Goal: Task Accomplishment & Management: Complete application form

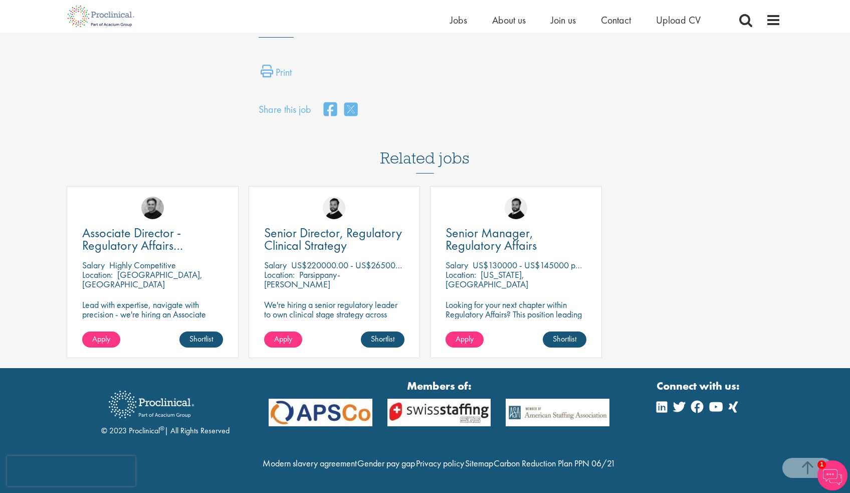
scroll to position [830, 0]
click at [161, 224] on span "Associate Director - Regulatory Affairs Consultant" at bounding box center [132, 245] width 101 height 42
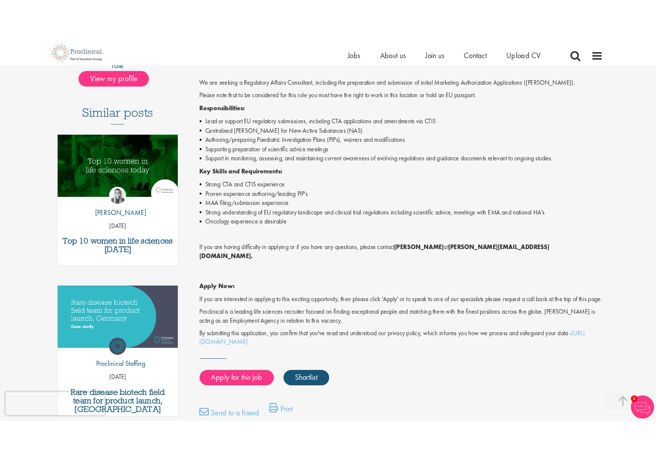
scroll to position [243, 0]
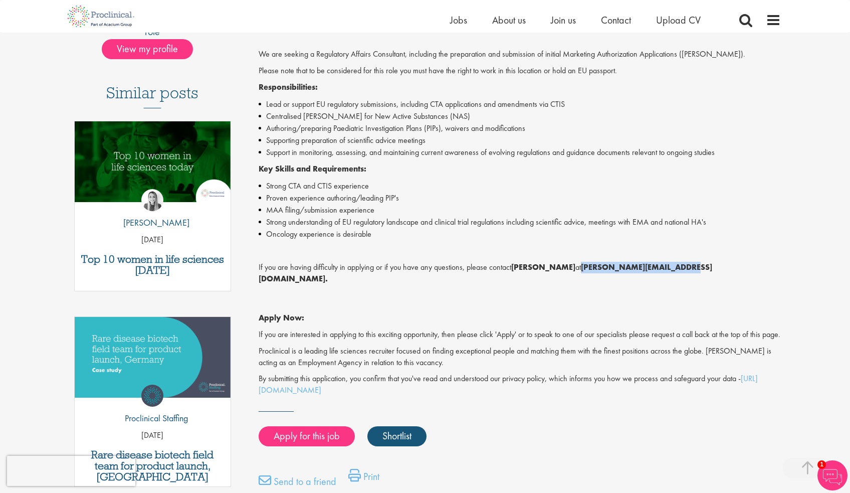
drag, startPoint x: 674, startPoint y: 263, endPoint x: 572, endPoint y: 263, distance: 102.2
click at [572, 263] on p "If you are having difficulty in applying or if you have any questions, please c…" at bounding box center [520, 273] width 523 height 23
copy p "p.duvall@proclinical.com."
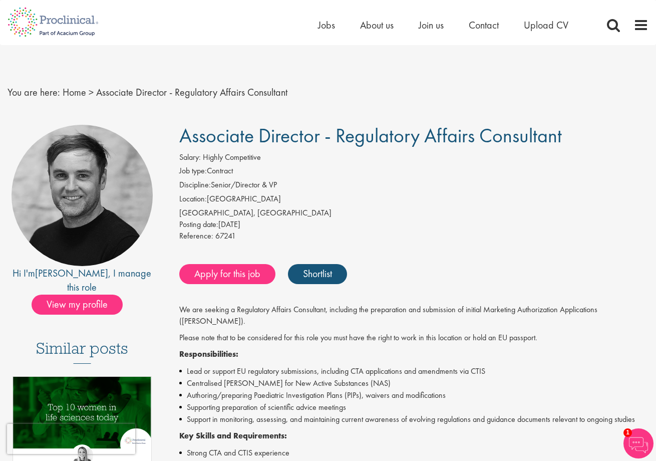
scroll to position [0, 0]
click at [99, 300] on div "Hi I'm Peter , I manage this role View my profile Similar posts Top 10 women in…" at bounding box center [82, 461] width 164 height 673
click at [99, 295] on span "View my profile" at bounding box center [77, 305] width 91 height 20
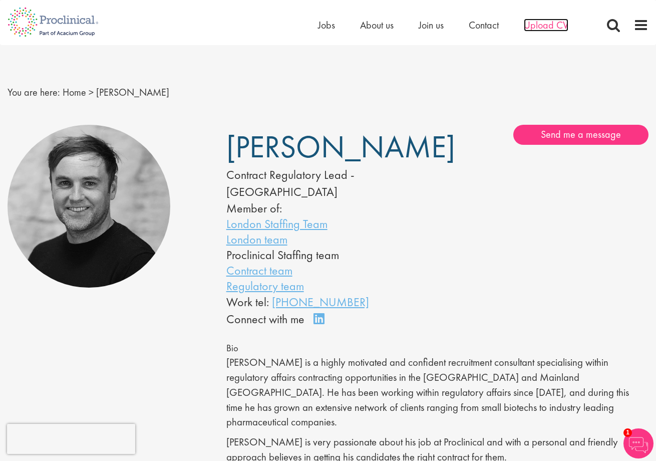
click at [551, 22] on span "Upload CV" at bounding box center [546, 25] width 45 height 13
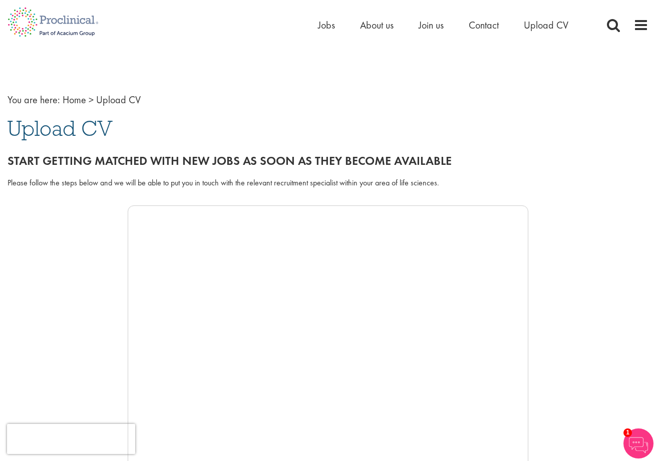
click at [101, 91] on div "You are here: Home > Upload CV Upload CV Start getting matched with new jobs as…" at bounding box center [328, 385] width 656 height 631
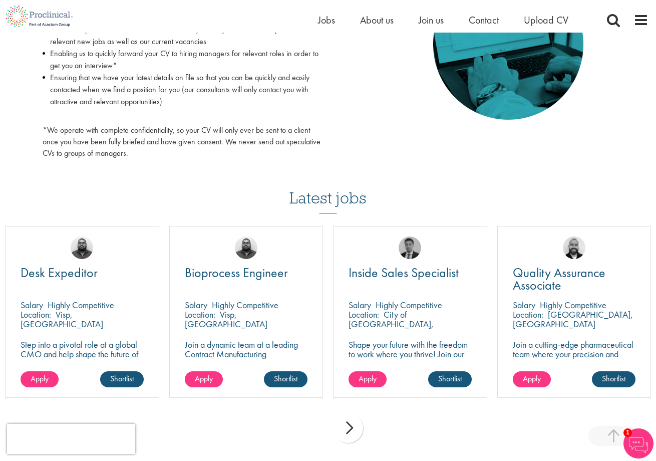
scroll to position [546, 0]
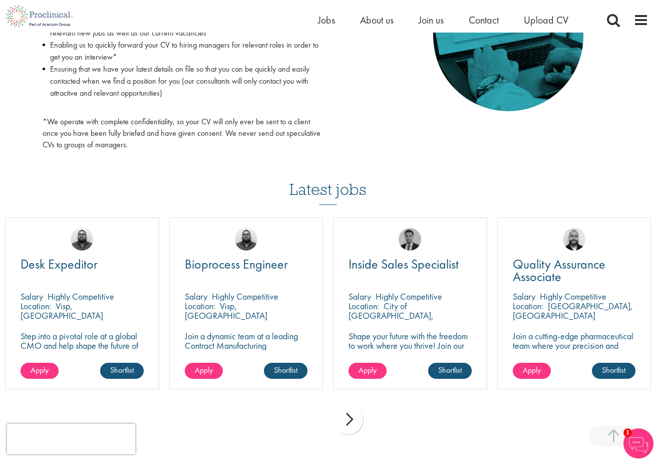
click at [609, 370] on div "You are here: Home > Upload CV Upload CV Start getting matched with new jobs as…" at bounding box center [328, 106] width 656 height 1304
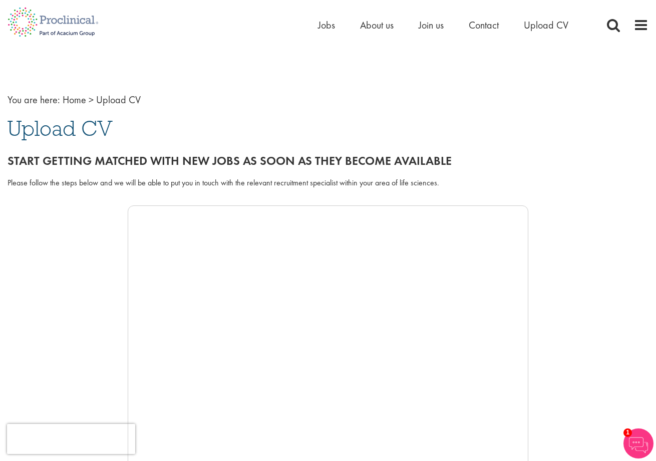
scroll to position [0, 0]
